Goal: Task Accomplishment & Management: Manage account settings

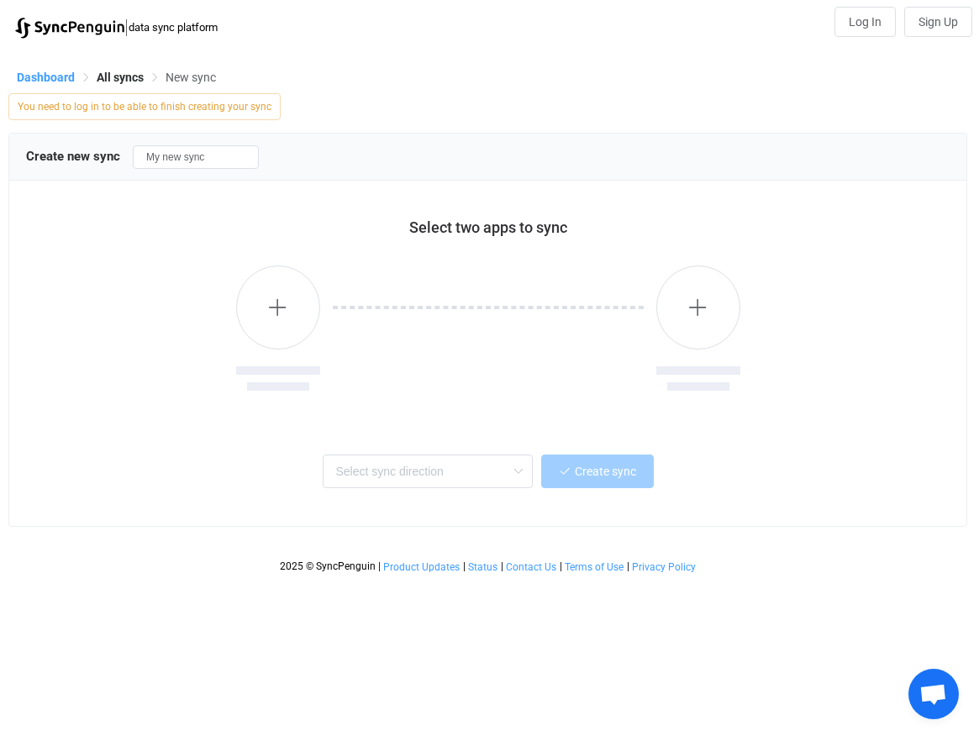
click at [42, 79] on span "Dashboard" at bounding box center [46, 77] width 58 height 13
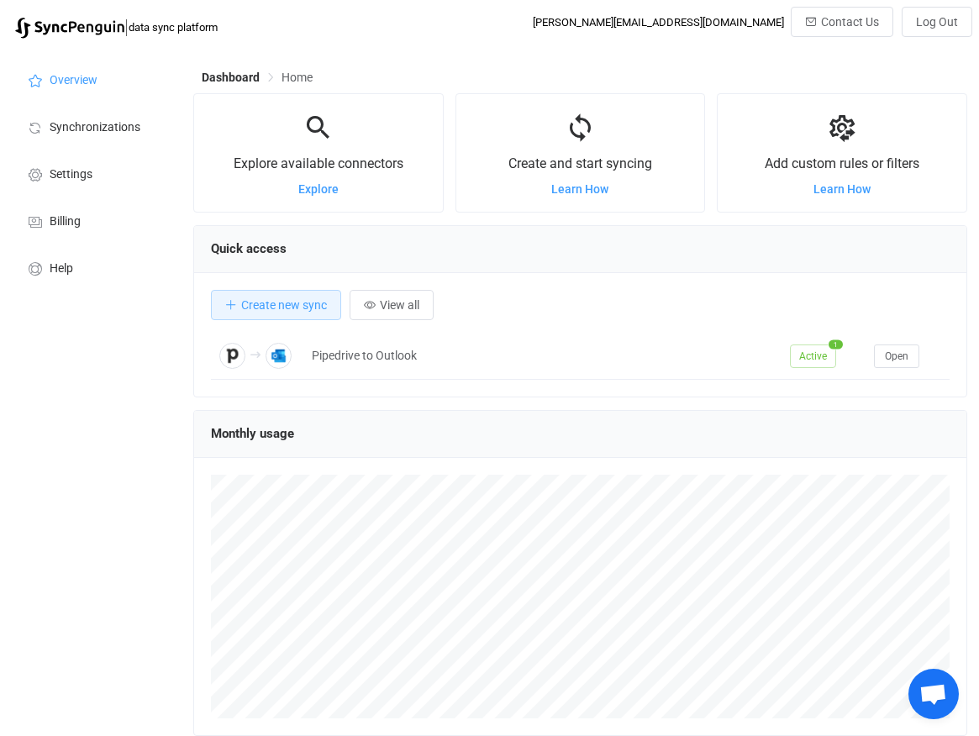
scroll to position [326, 774]
click at [91, 132] on span "Synchronizations" at bounding box center [95, 127] width 91 height 13
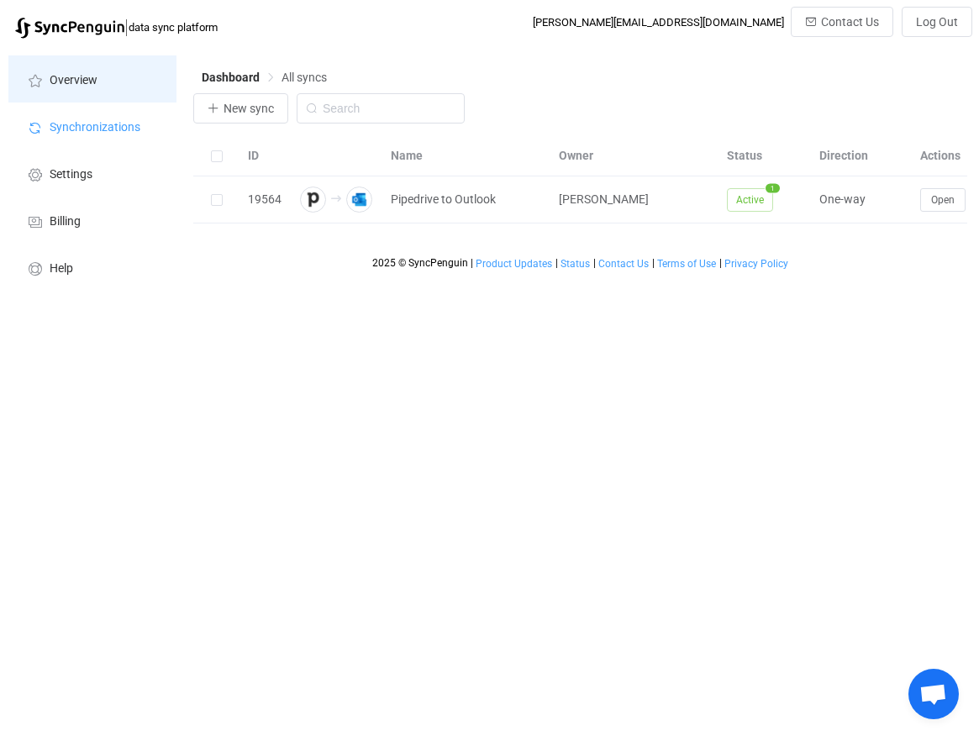
click at [88, 84] on span "Overview" at bounding box center [74, 80] width 48 height 13
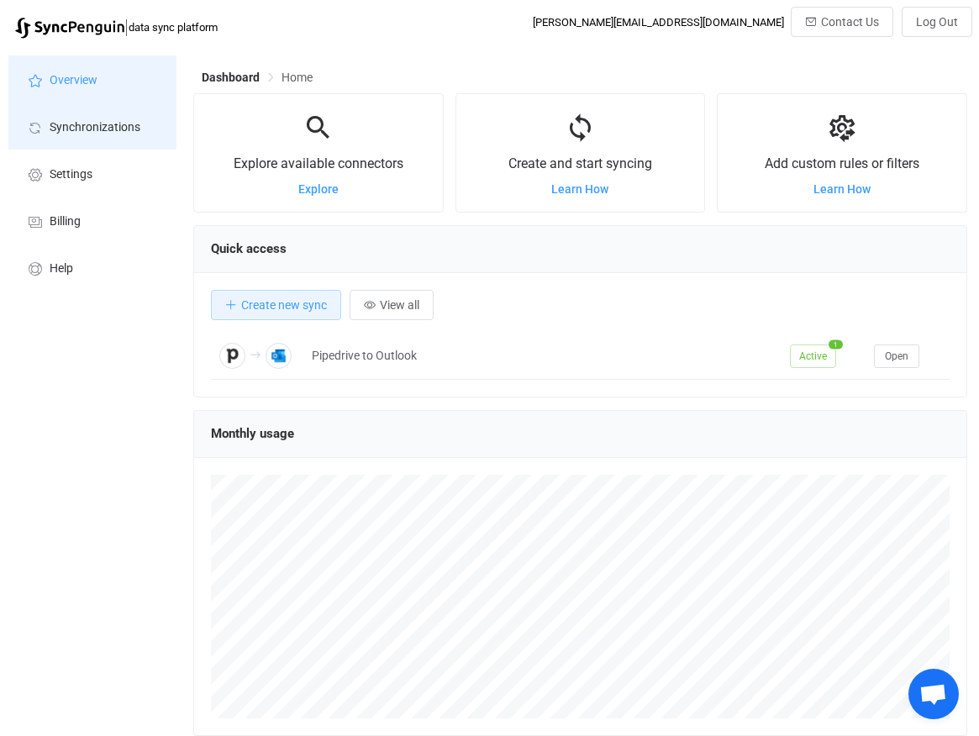
scroll to position [326, 774]
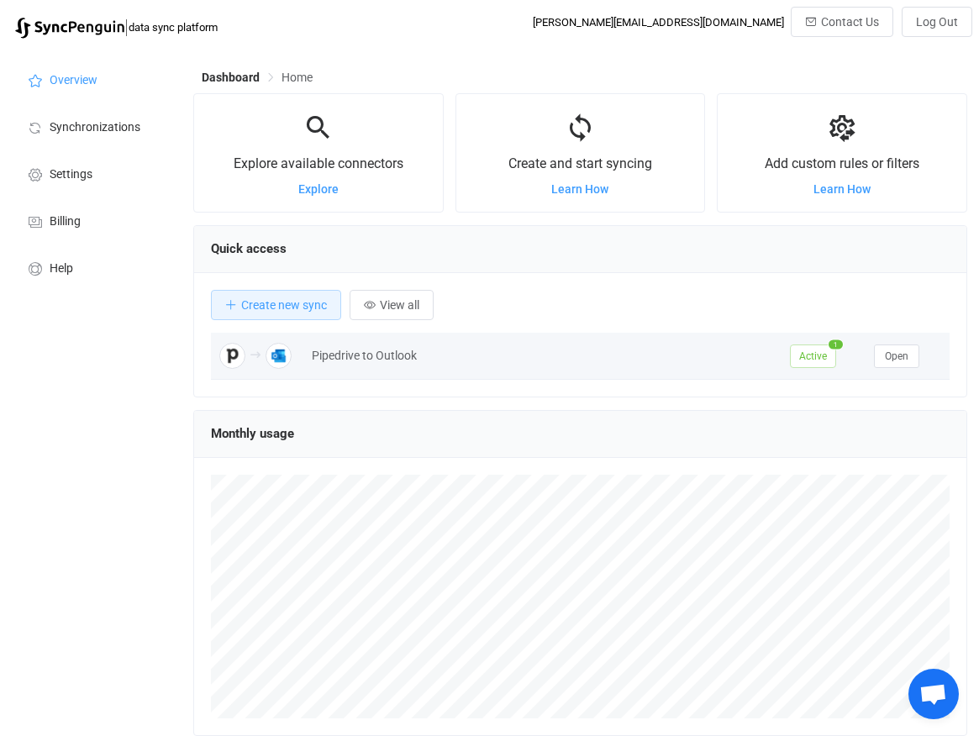
click at [282, 354] on img at bounding box center [278, 356] width 26 height 26
click at [909, 359] on button "Open" at bounding box center [896, 356] width 45 height 24
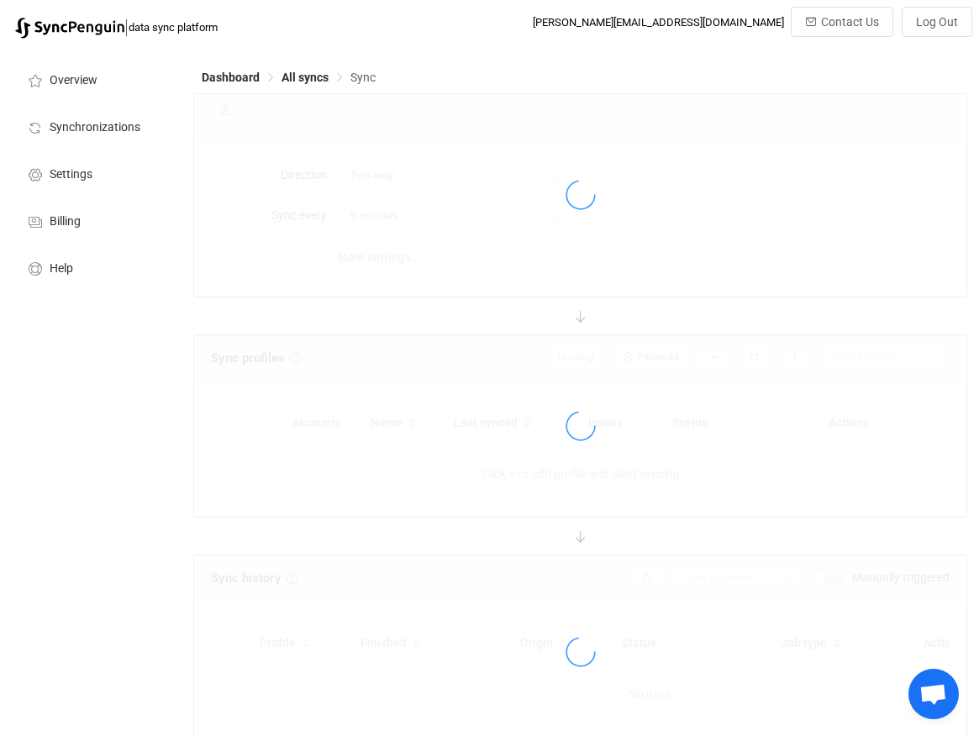
type input "Pipedrive → Outlook"
type input "10 minutes"
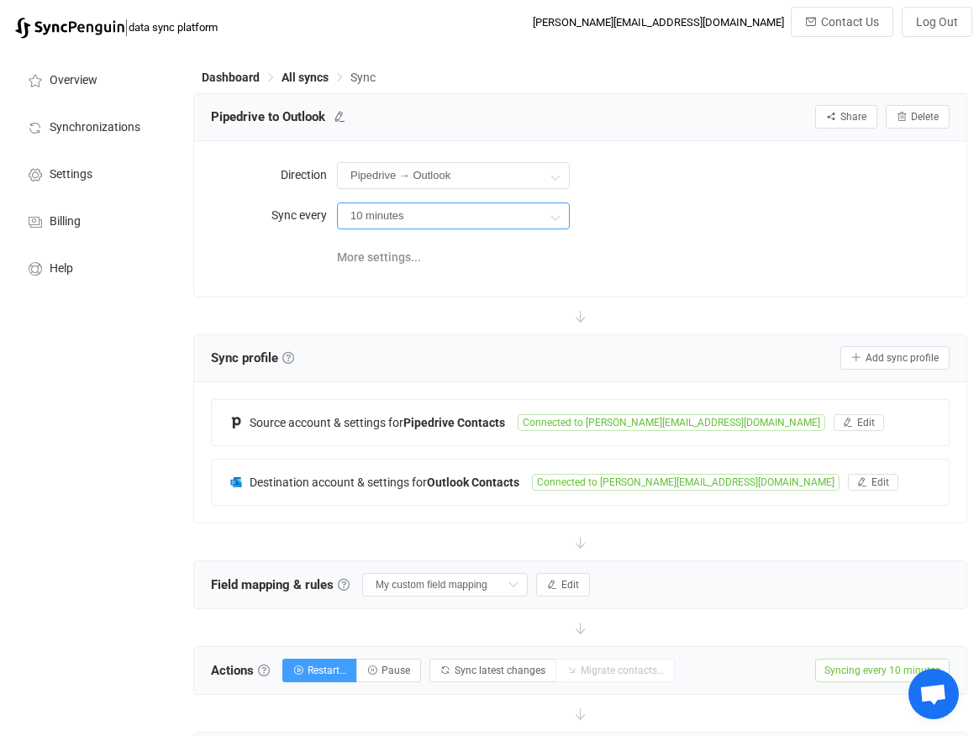
click at [407, 224] on input "10 minutes" at bounding box center [453, 215] width 233 height 27
click at [149, 349] on div "Overview Synchronizations Settings Billing Help" at bounding box center [92, 722] width 185 height 1350
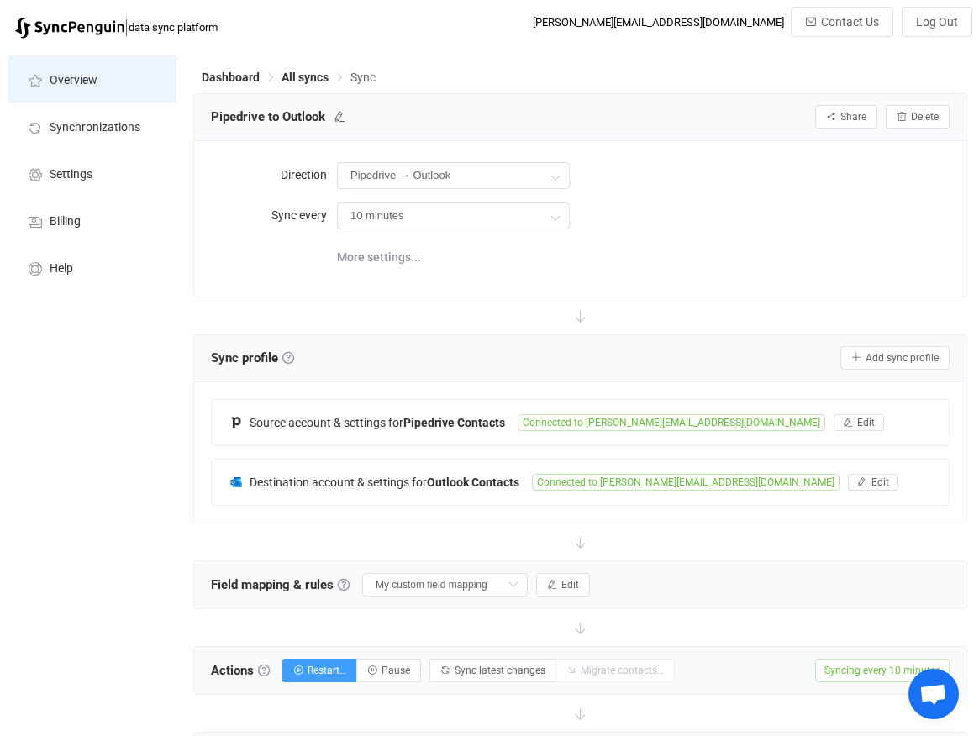
click at [76, 83] on span "Overview" at bounding box center [74, 80] width 48 height 13
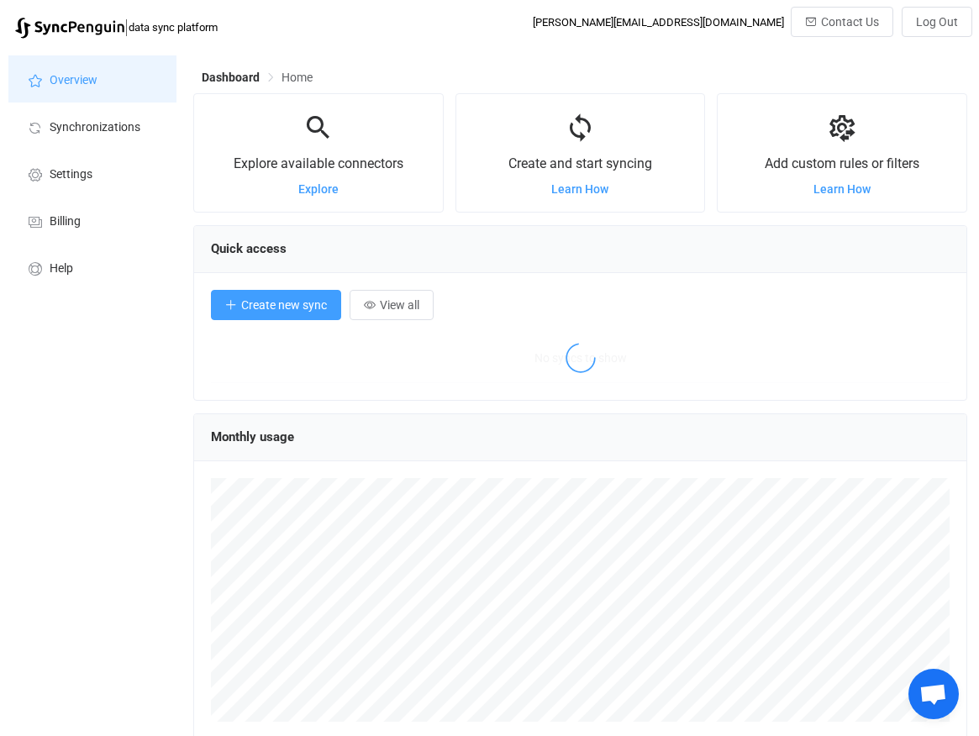
scroll to position [326, 774]
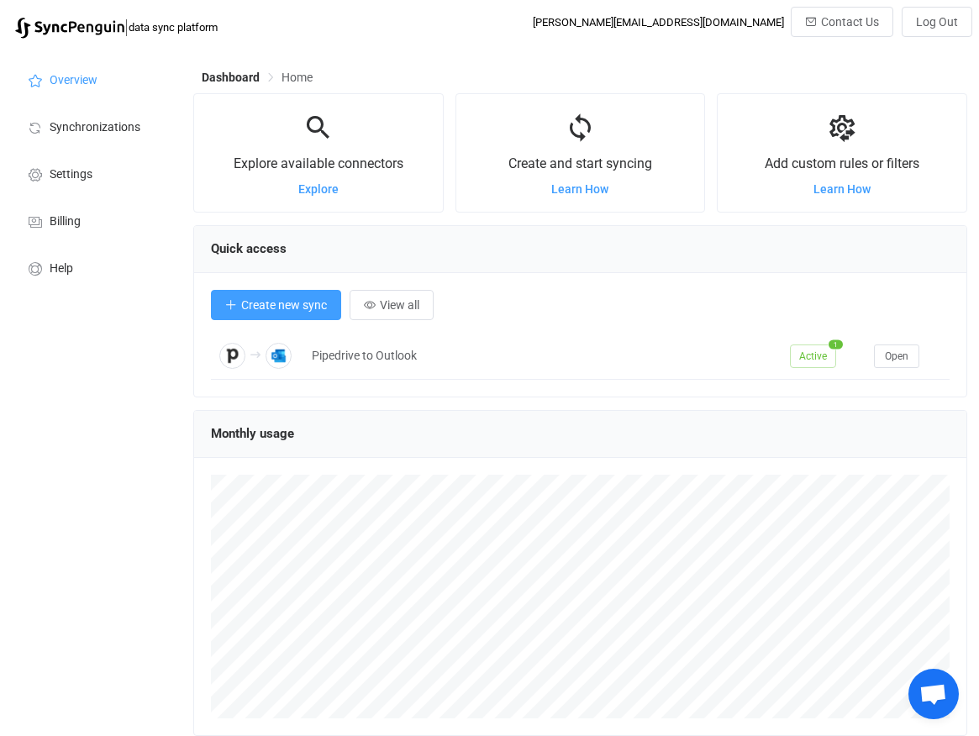
click at [296, 308] on span "Create new sync" at bounding box center [284, 304] width 86 height 13
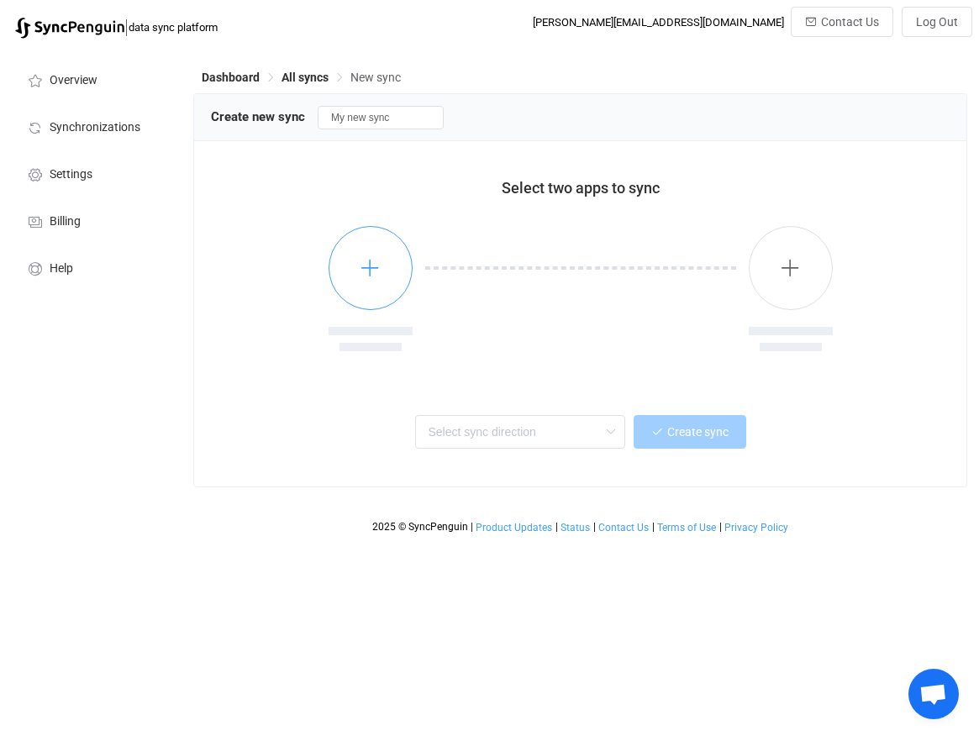
click at [355, 266] on button "button" at bounding box center [370, 268] width 84 height 84
click at [298, 78] on span "All syncs" at bounding box center [304, 77] width 47 height 13
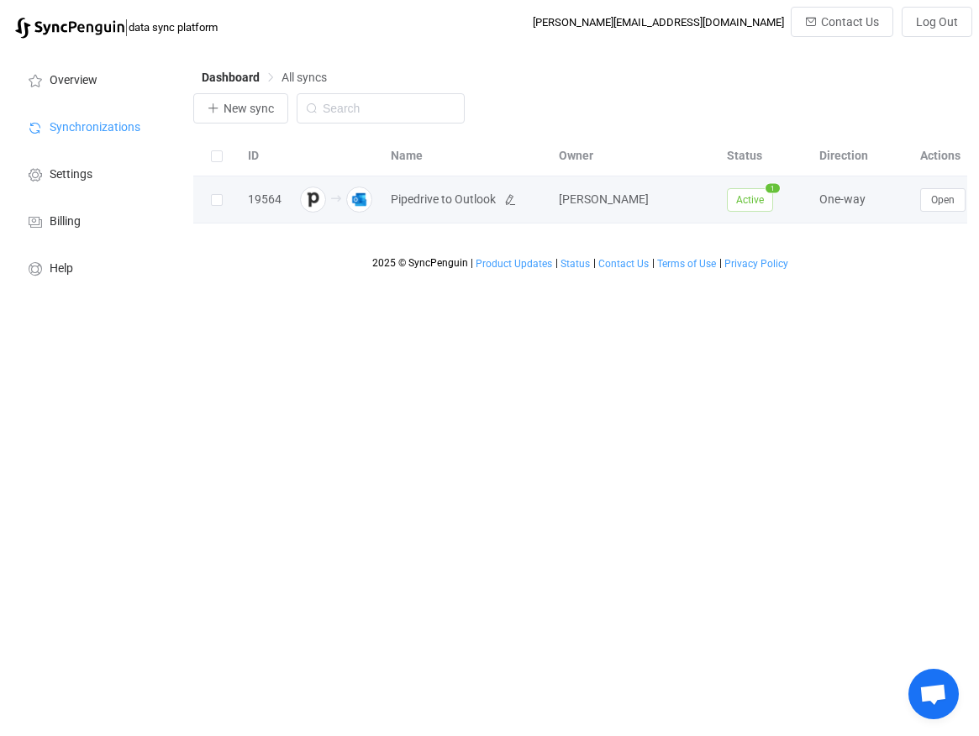
click at [437, 201] on span "Pipedrive to Outlook" at bounding box center [443, 199] width 105 height 19
click at [943, 199] on span "Open" at bounding box center [943, 200] width 24 height 12
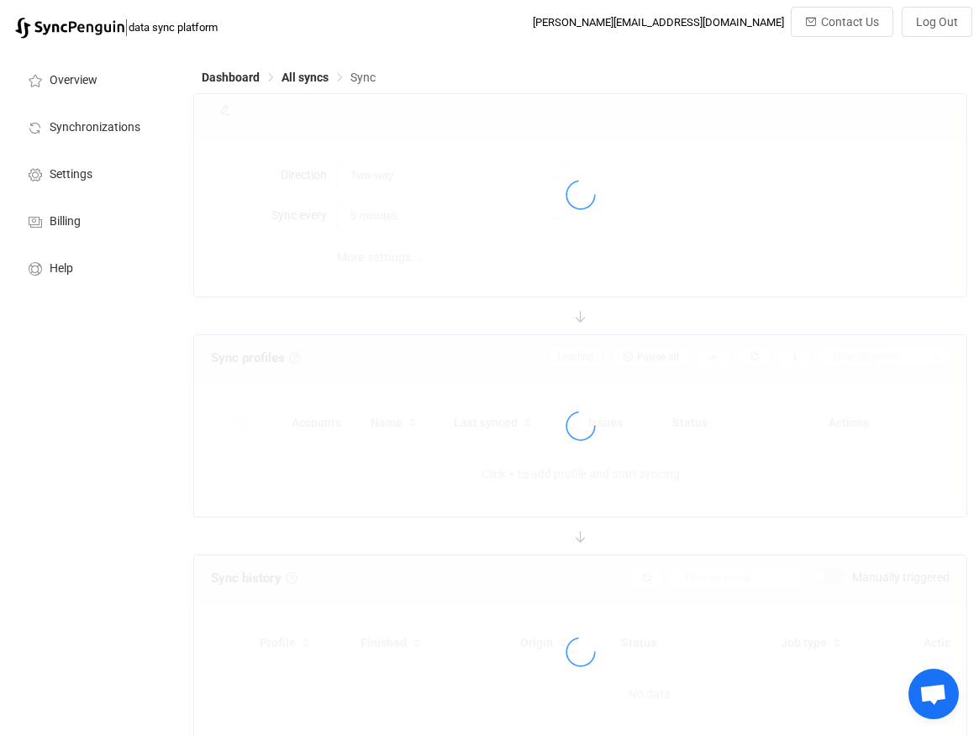
type input "Pipedrive → Outlook"
type input "10 minutes"
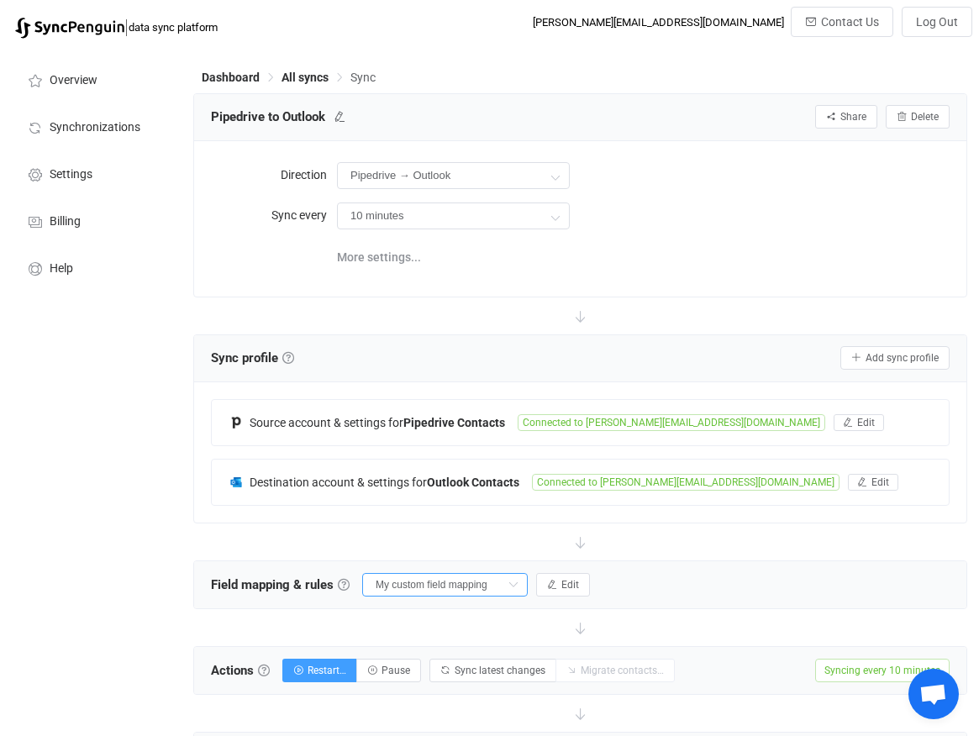
click at [428, 590] on input "My custom field mapping" at bounding box center [444, 585] width 165 height 24
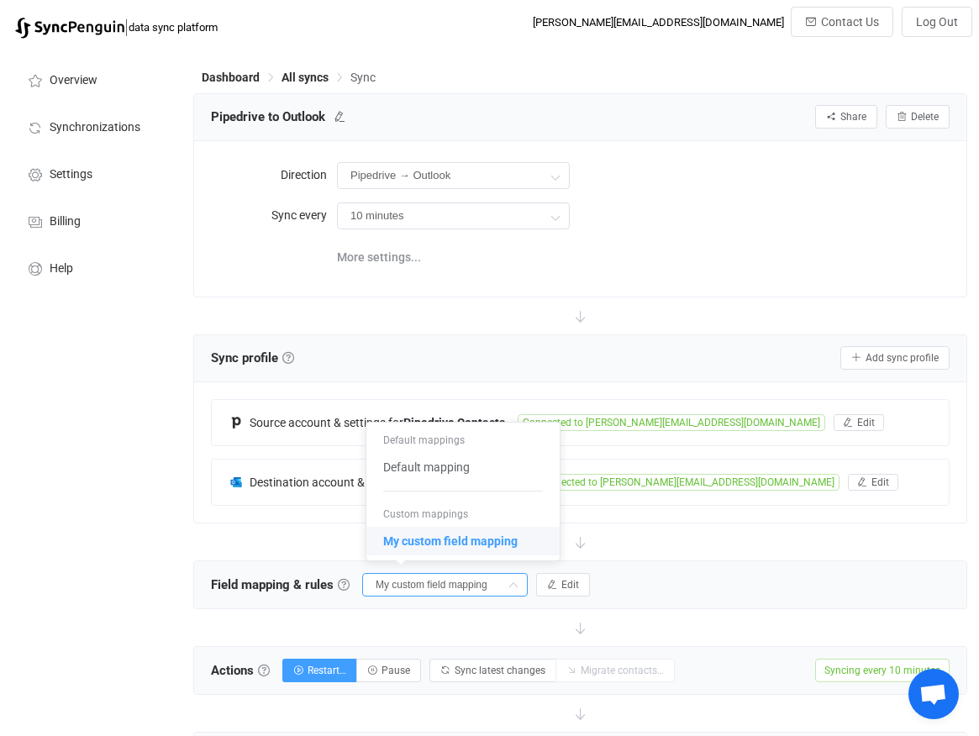
click at [428, 590] on input "My custom field mapping" at bounding box center [444, 585] width 165 height 24
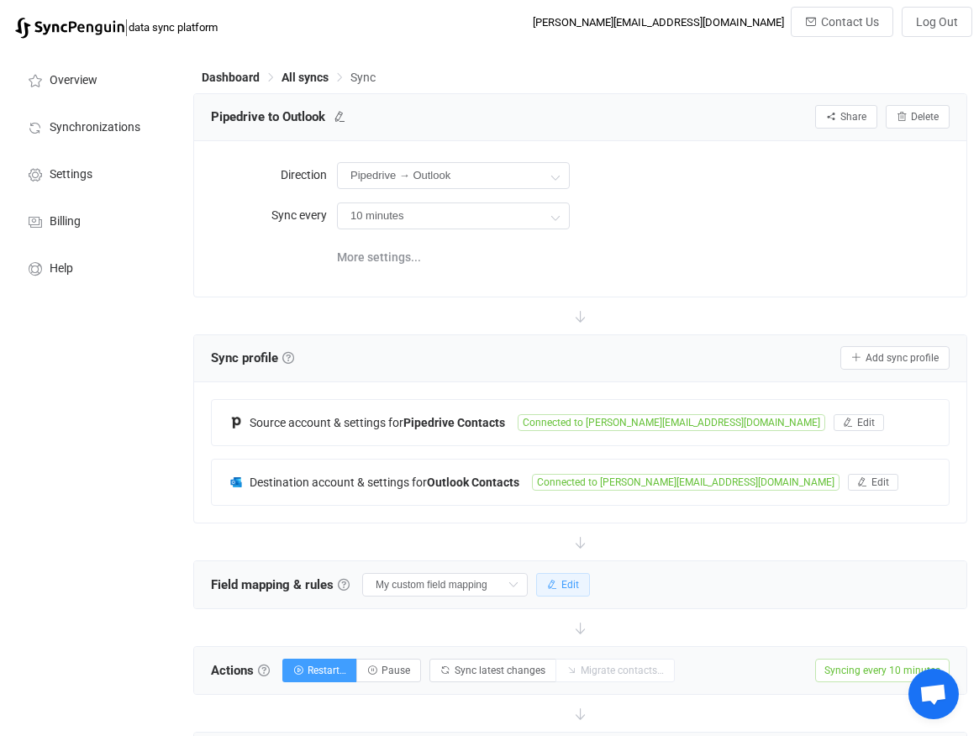
click at [547, 584] on icon "button" at bounding box center [552, 585] width 10 height 10
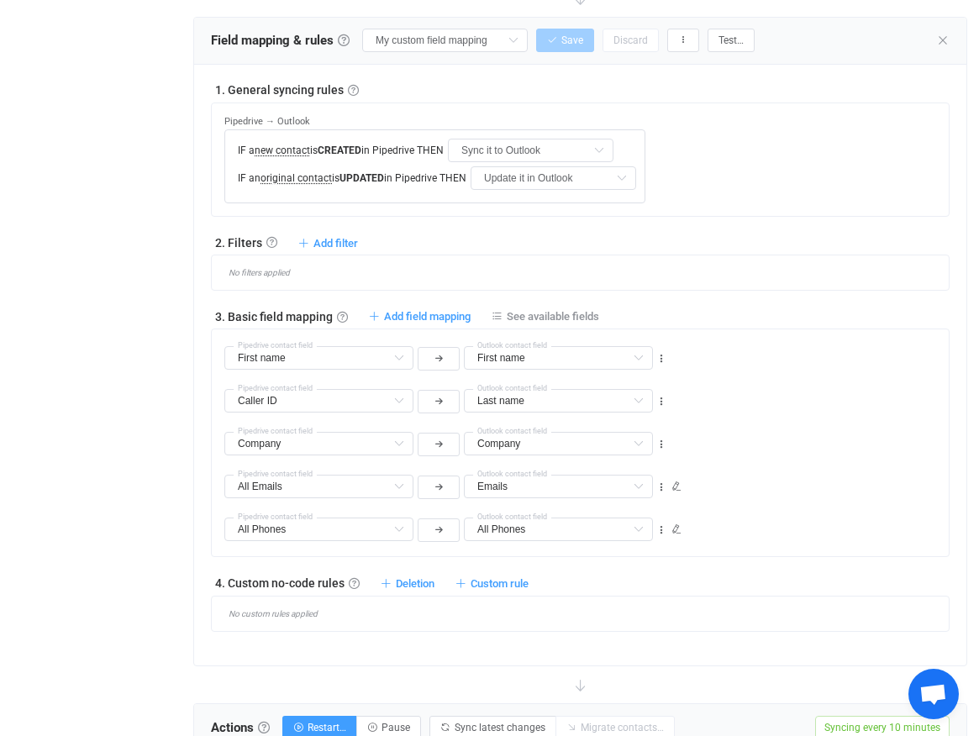
scroll to position [570, 0]
